Goal: Book appointment/travel/reservation

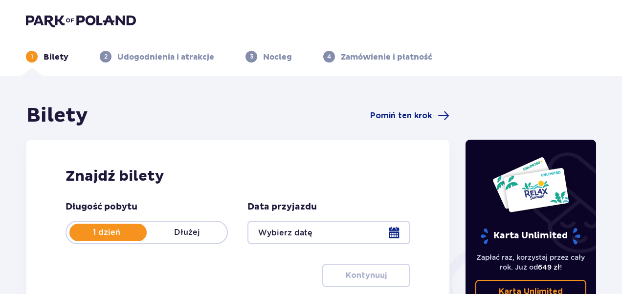
type input "[DATE]"
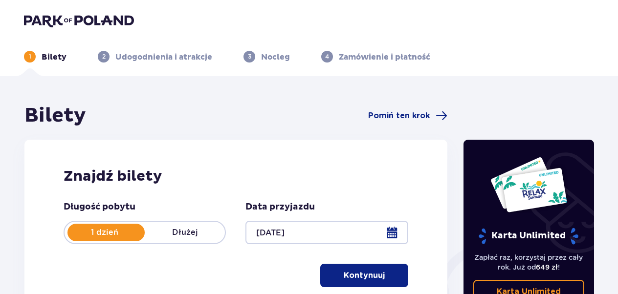
scroll to position [98, 0]
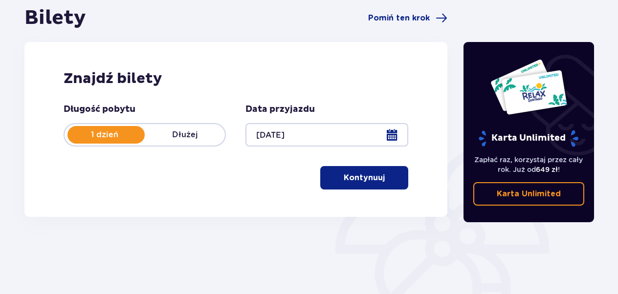
click at [379, 186] on button "Kontynuuj" at bounding box center [364, 177] width 88 height 23
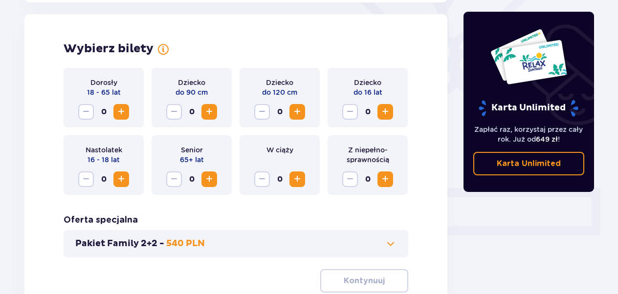
scroll to position [272, 0]
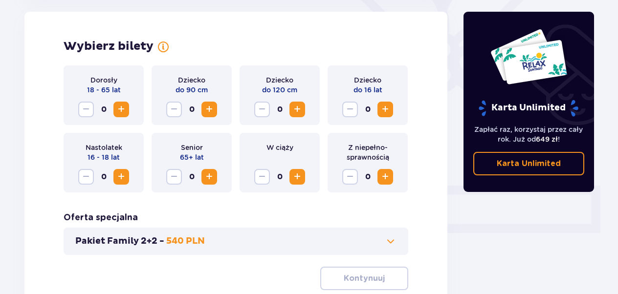
click at [124, 180] on span "Zwiększ" at bounding box center [121, 177] width 12 height 12
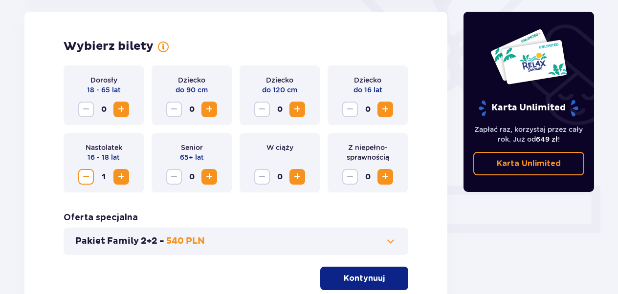
click at [124, 180] on span "Zwiększ" at bounding box center [121, 177] width 12 height 12
click at [124, 111] on span "Zwiększ" at bounding box center [121, 110] width 12 height 12
click at [122, 178] on span "Zwiększ" at bounding box center [121, 177] width 12 height 12
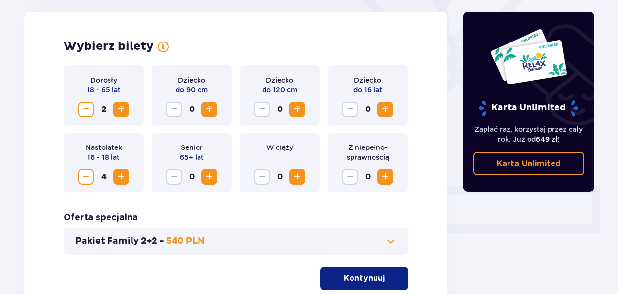
click at [122, 178] on span "Zwiększ" at bounding box center [121, 177] width 12 height 12
click at [385, 107] on span "Zwiększ" at bounding box center [385, 110] width 12 height 12
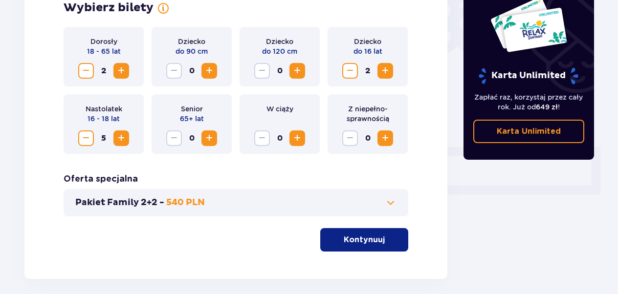
scroll to position [354, 0]
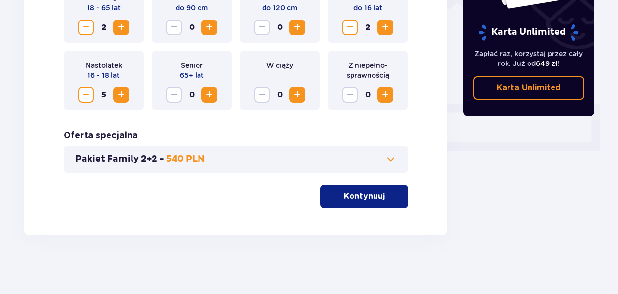
click at [356, 198] on p "Kontynuuj" at bounding box center [364, 196] width 41 height 11
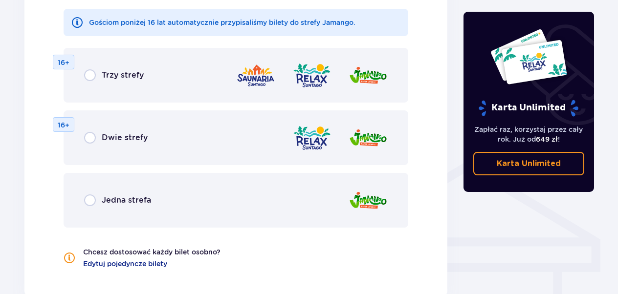
scroll to position [640, 0]
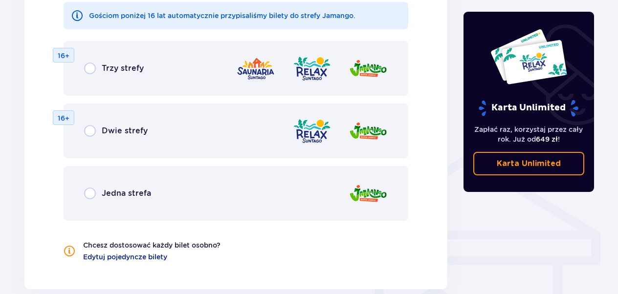
click at [89, 194] on input "radio" at bounding box center [90, 194] width 12 height 12
radio input "true"
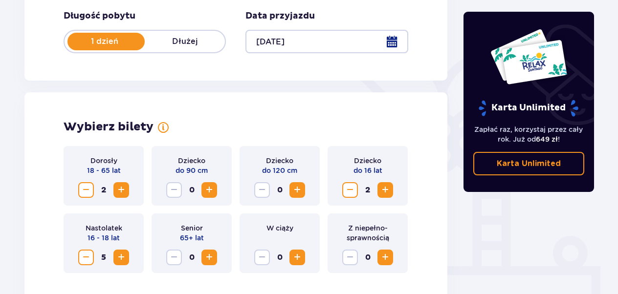
scroll to position [283, 0]
